Goal: Information Seeking & Learning: Learn about a topic

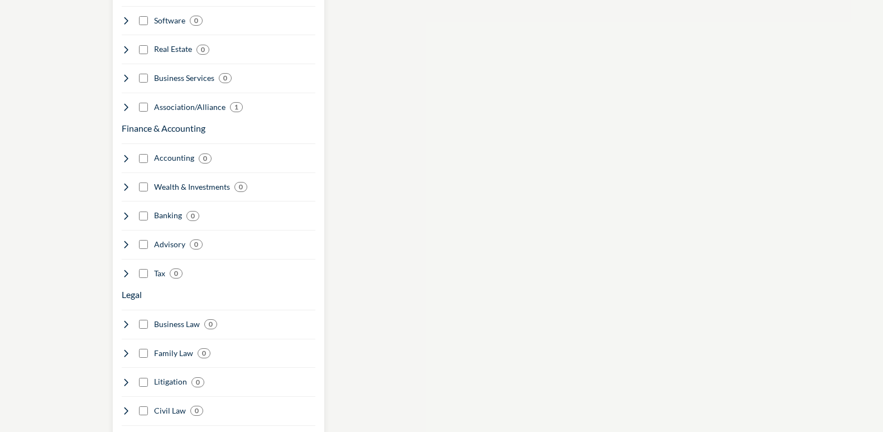
scroll to position [781, 0]
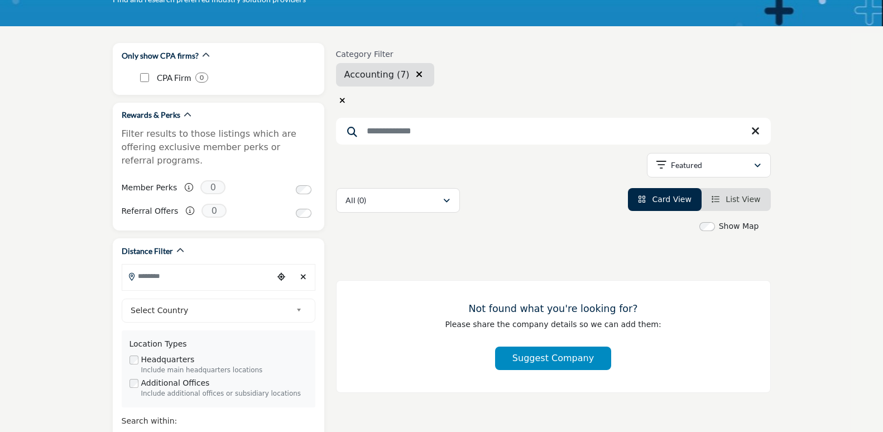
scroll to position [112, 0]
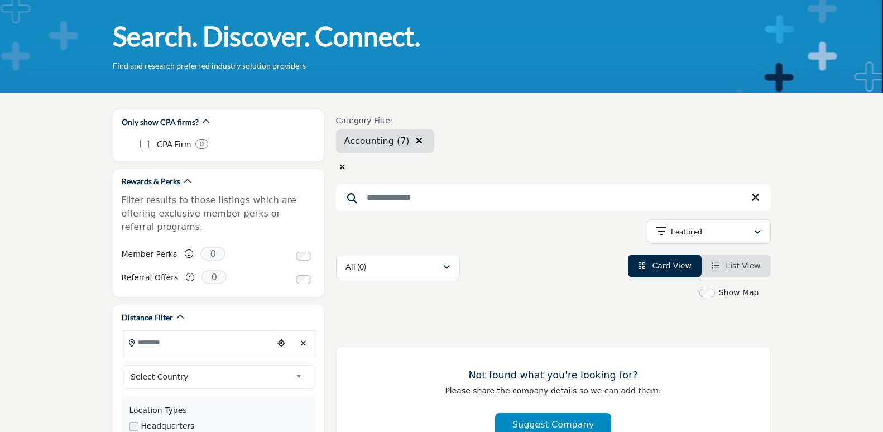
scroll to position [0, 0]
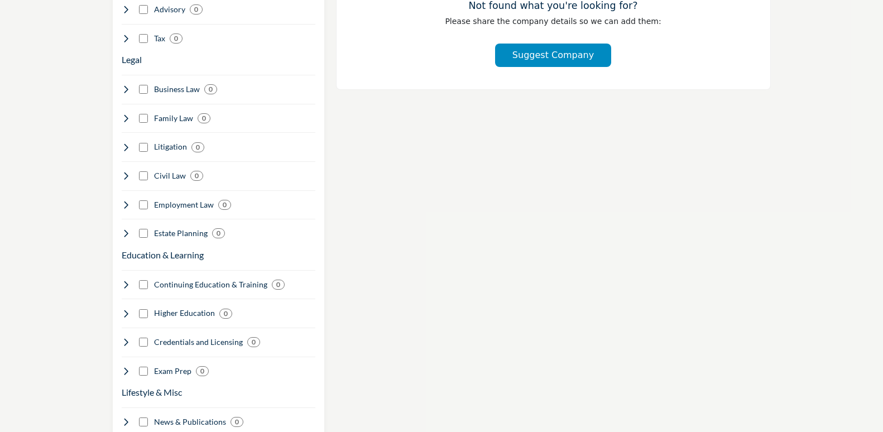
scroll to position [1060, 0]
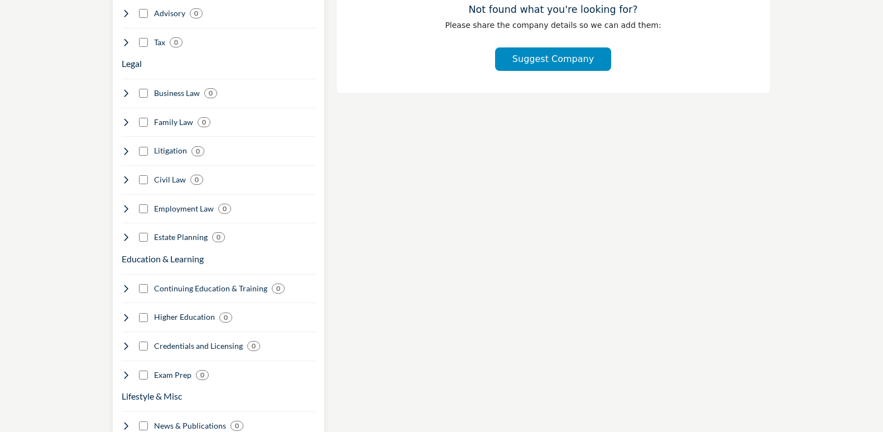
click at [179, 283] on h4 "Continuing Education & Training" at bounding box center [210, 288] width 113 height 11
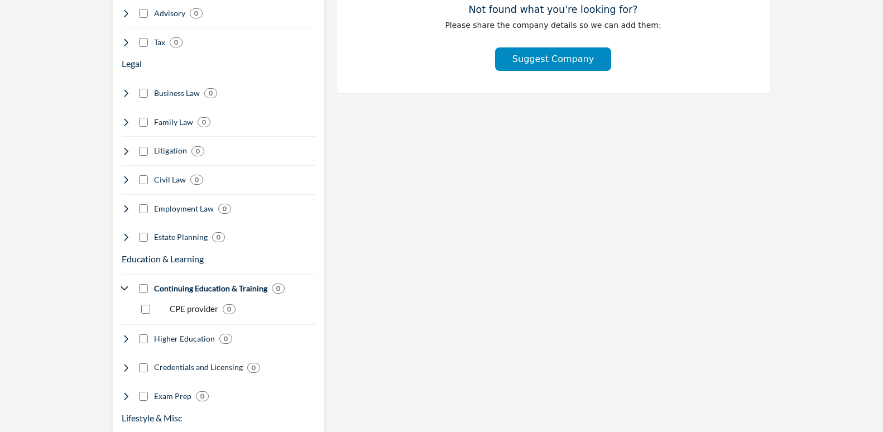
click at [195, 302] on p "CPE provider" at bounding box center [194, 308] width 49 height 13
